Goal: Information Seeking & Learning: Learn about a topic

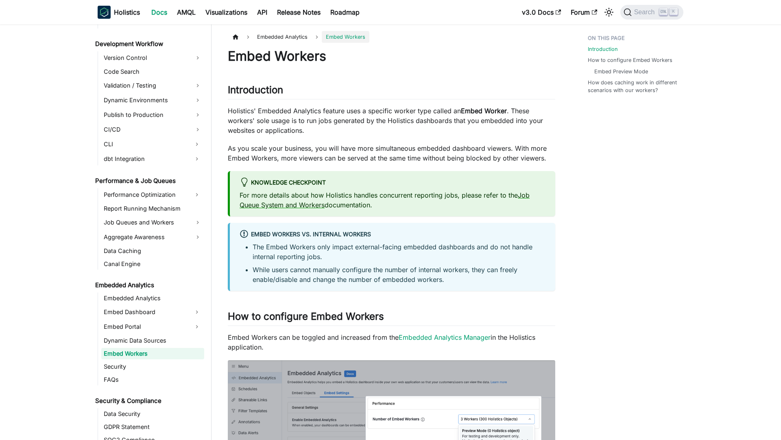
scroll to position [610, 0]
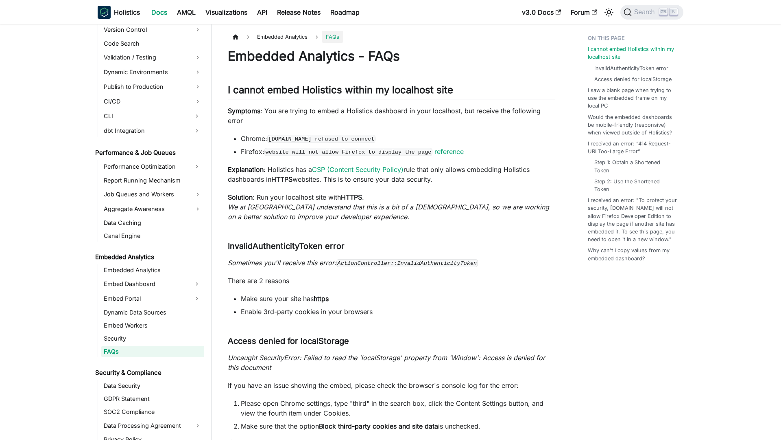
scroll to position [637, 0]
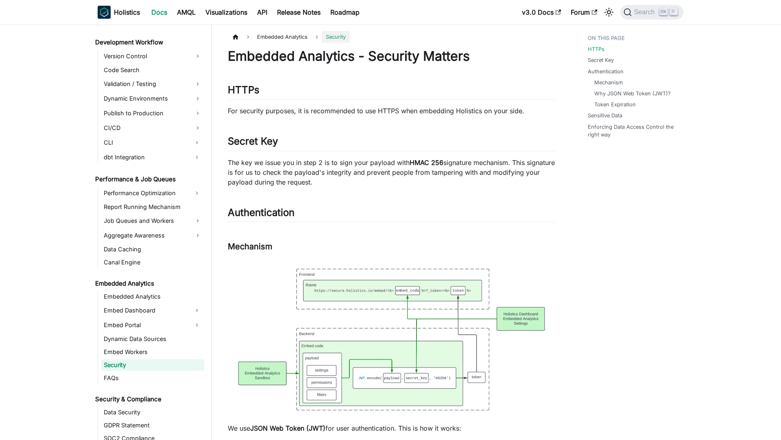
scroll to position [624, 0]
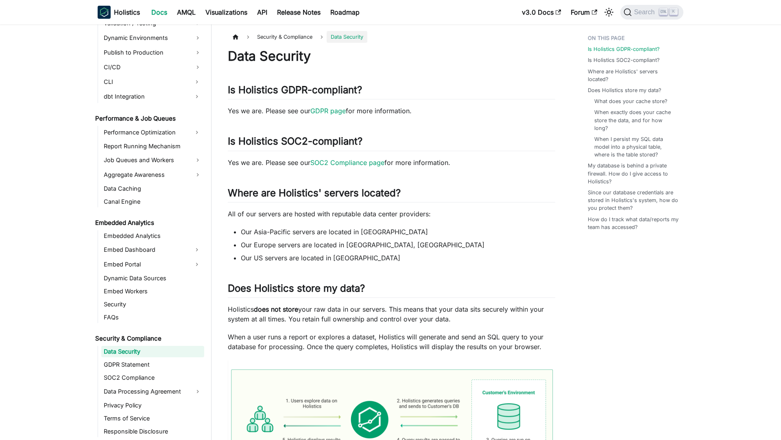
scroll to position [671, 0]
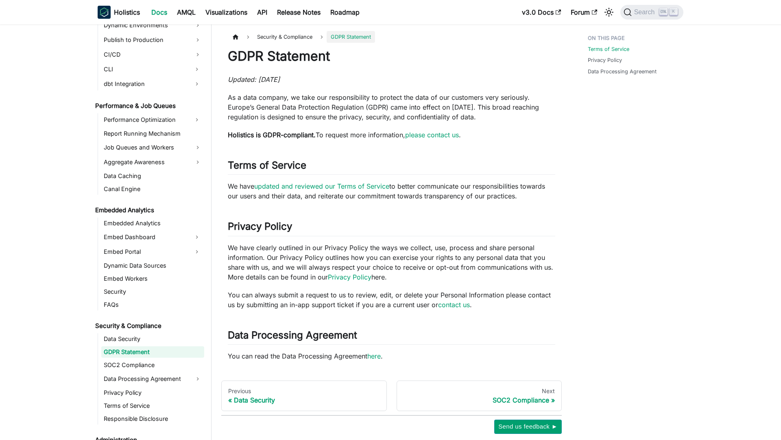
scroll to position [684, 0]
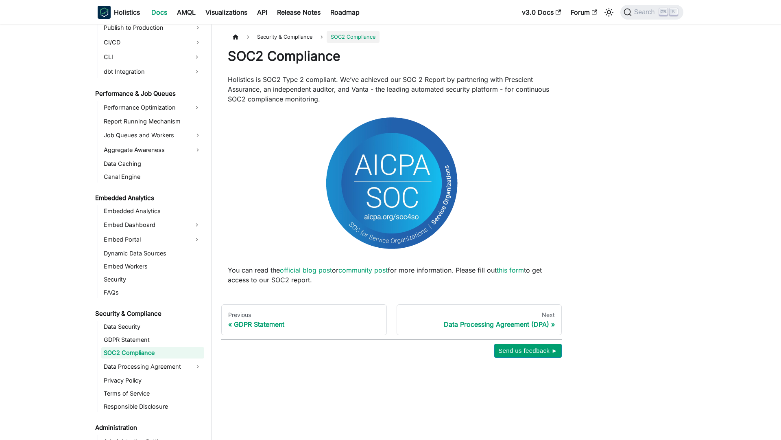
scroll to position [697, 0]
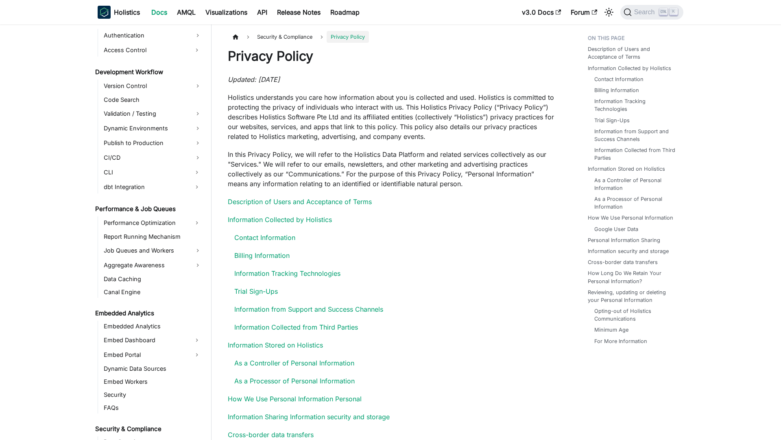
scroll to position [724, 0]
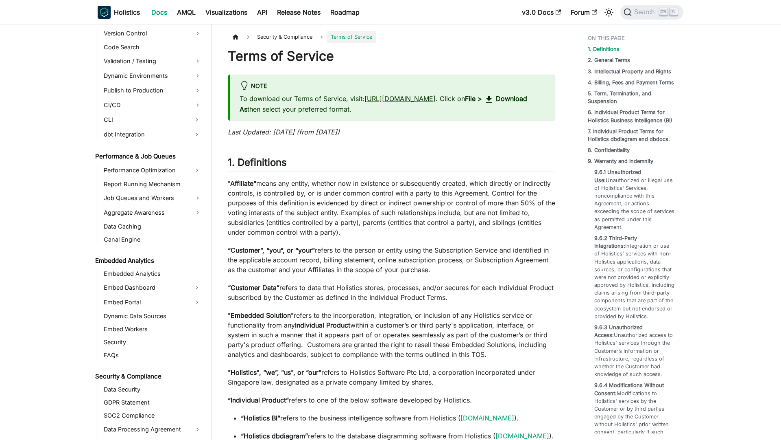
scroll to position [737, 0]
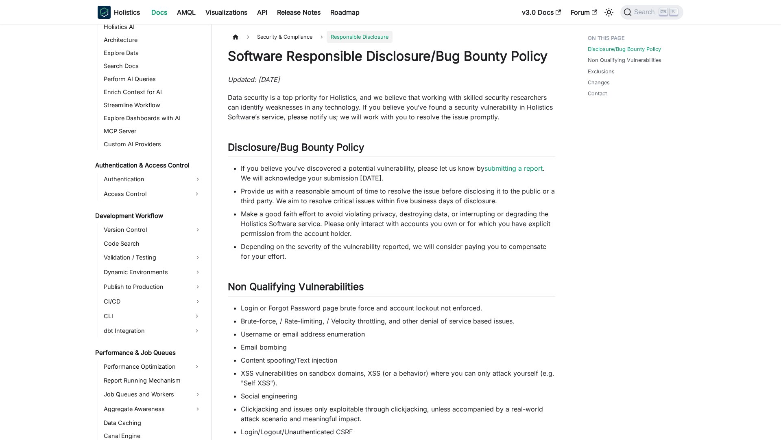
scroll to position [751, 0]
